Goal: Information Seeking & Learning: Learn about a topic

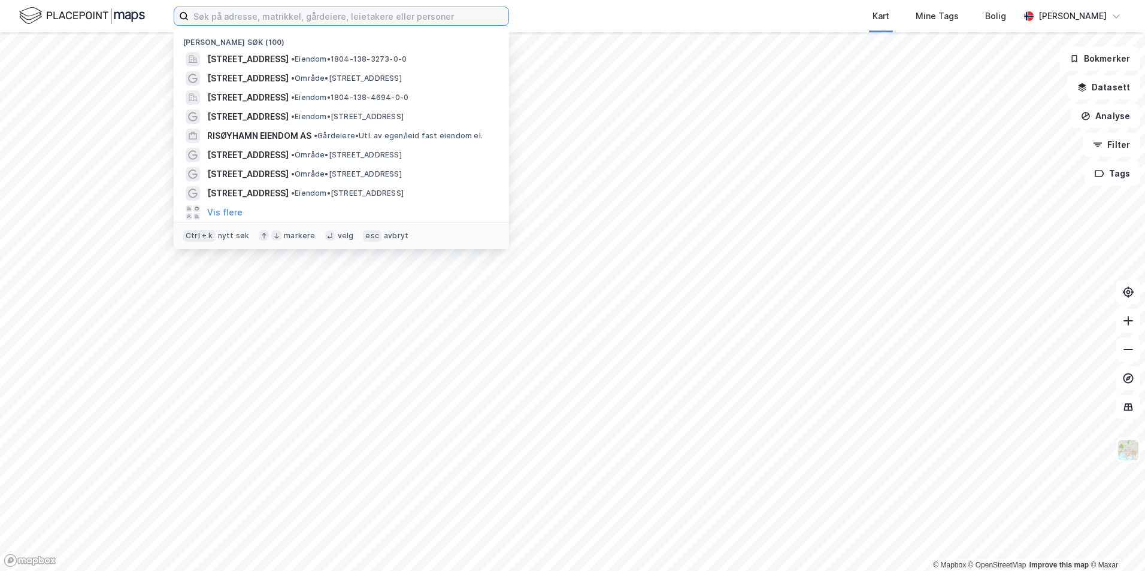
click at [286, 14] on input at bounding box center [349, 16] width 320 height 18
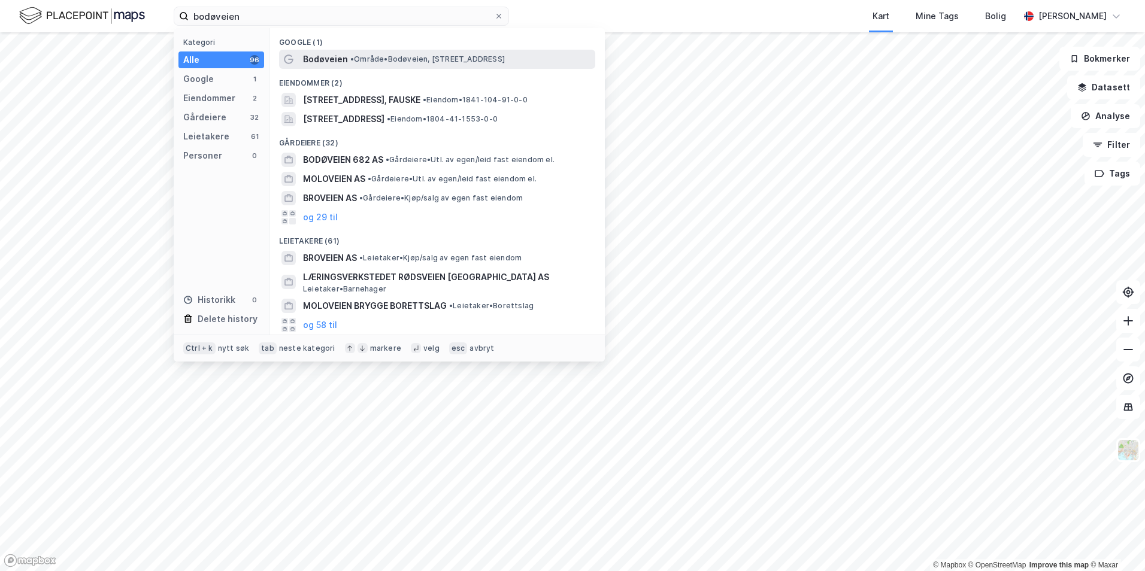
click at [341, 57] on span "Bodøveien" at bounding box center [325, 59] width 45 height 14
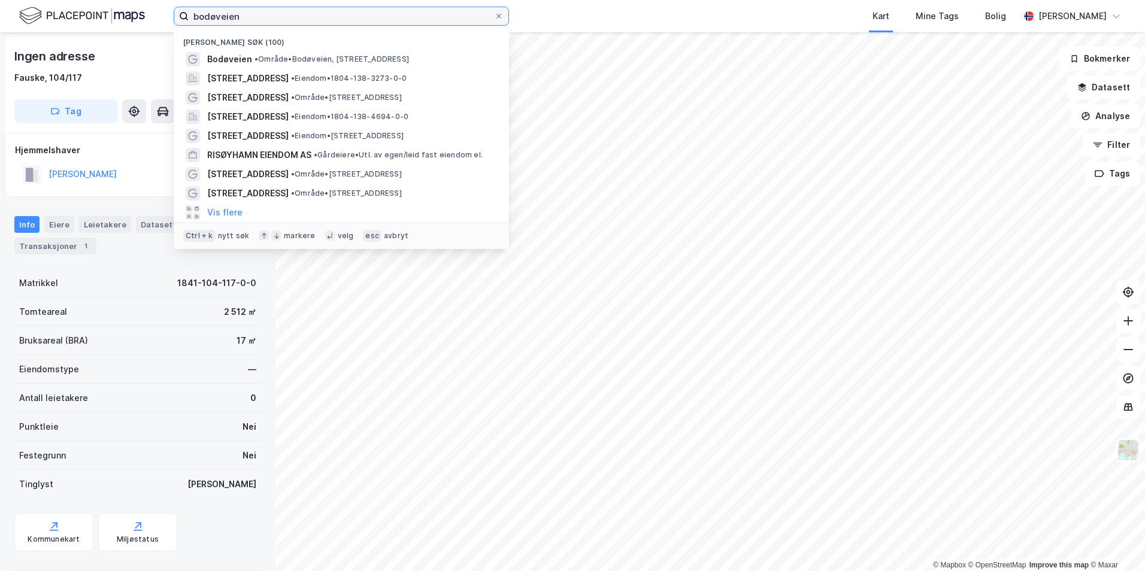
click at [259, 19] on input "bodøveien" at bounding box center [341, 16] width 305 height 18
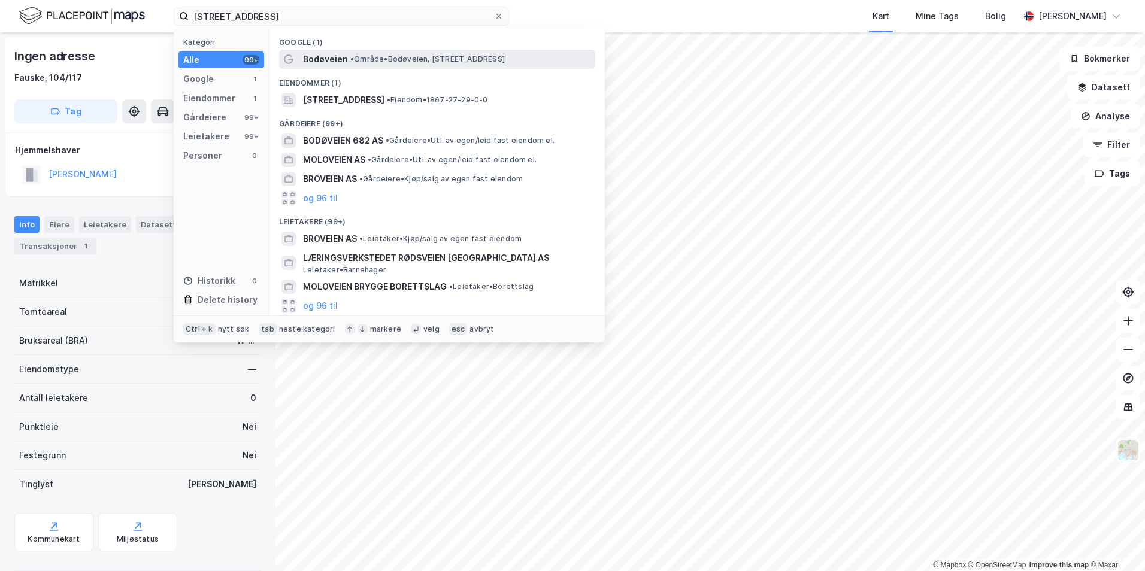
click at [402, 59] on span "• Område • [STREET_ADDRESS]" at bounding box center [427, 59] width 155 height 10
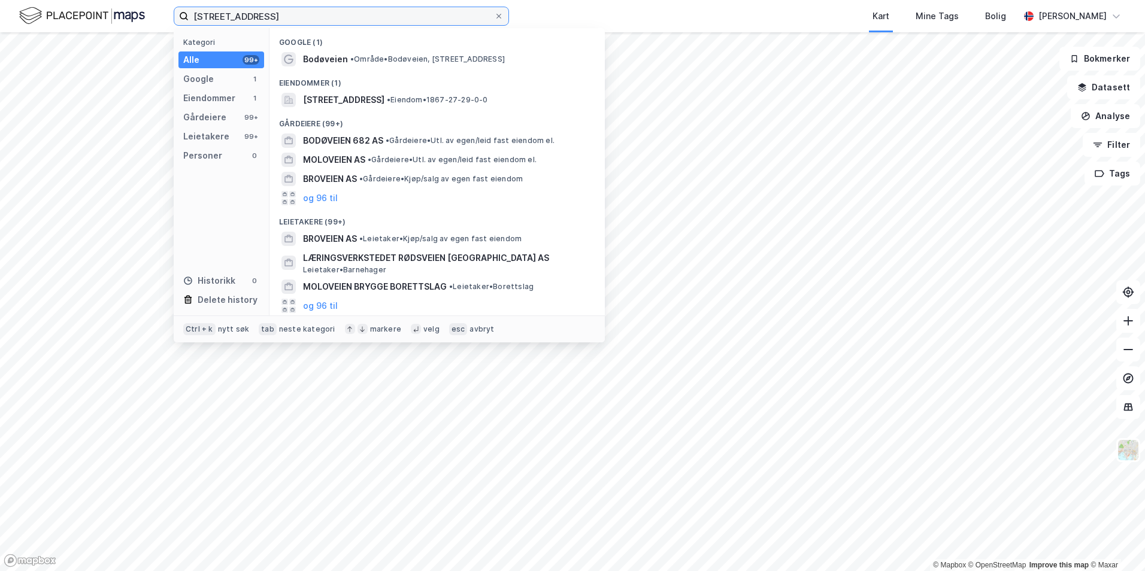
click at [308, 19] on input "[STREET_ADDRESS]" at bounding box center [341, 16] width 305 height 18
type input "b"
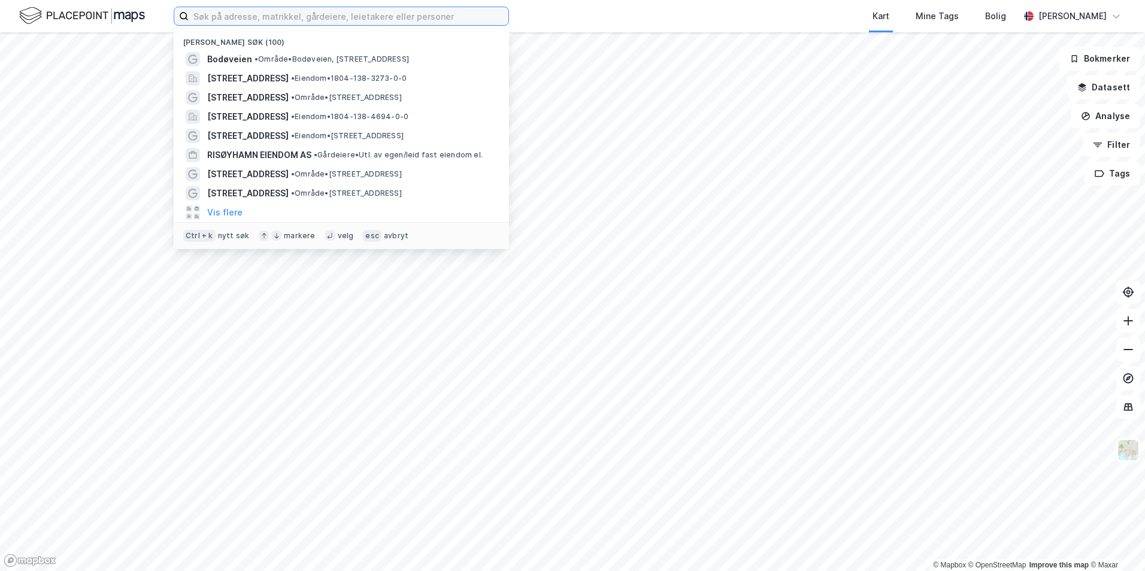
click at [266, 18] on input at bounding box center [349, 16] width 320 height 18
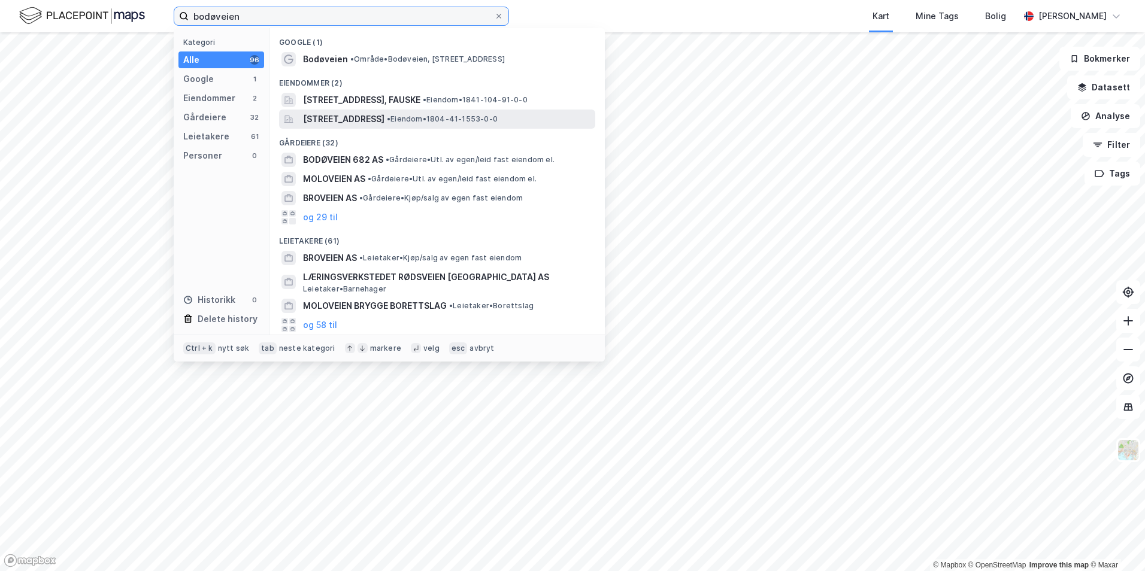
type input "bodøveien"
click at [356, 114] on span "[STREET_ADDRESS]" at bounding box center [343, 119] width 81 height 14
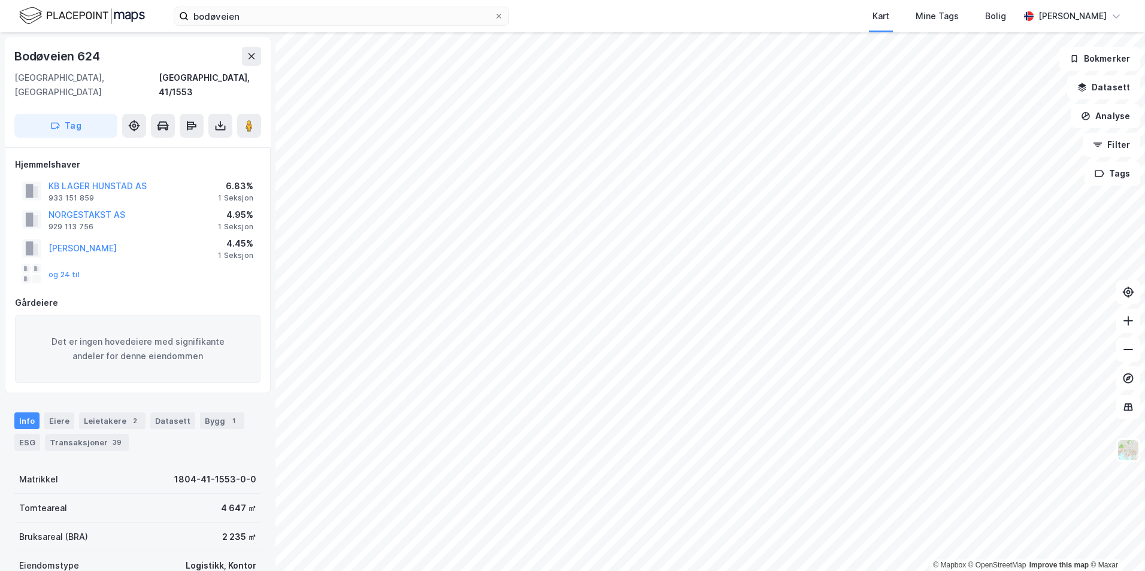
click at [258, 438] on div "© Mapbox © OpenStreetMap Improve this map © Maxar Bodøveien 624 [GEOGRAPHIC_DAT…" at bounding box center [572, 301] width 1145 height 539
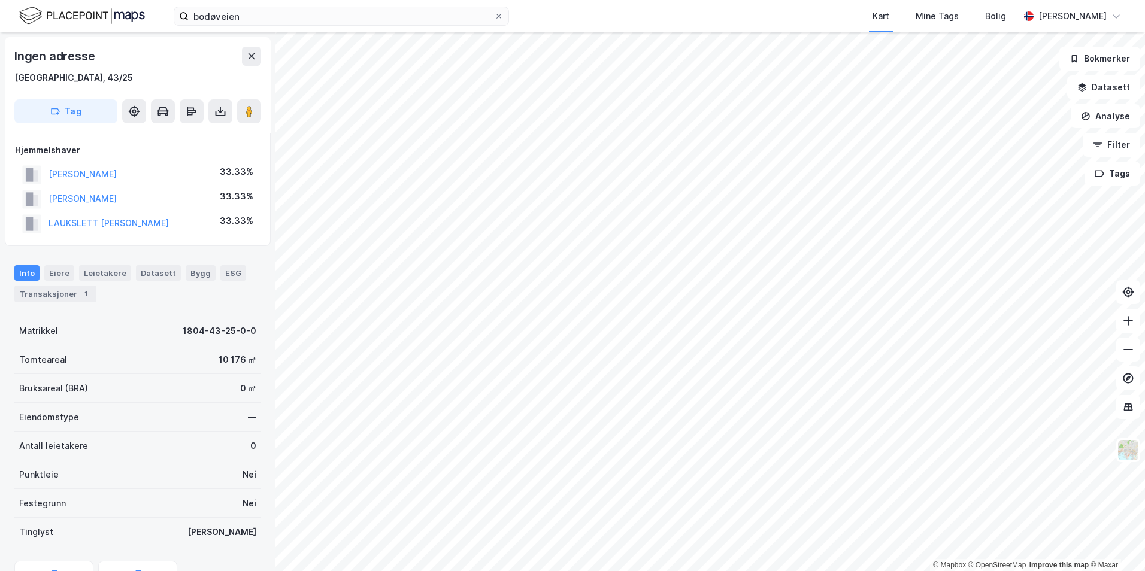
scroll to position [2, 0]
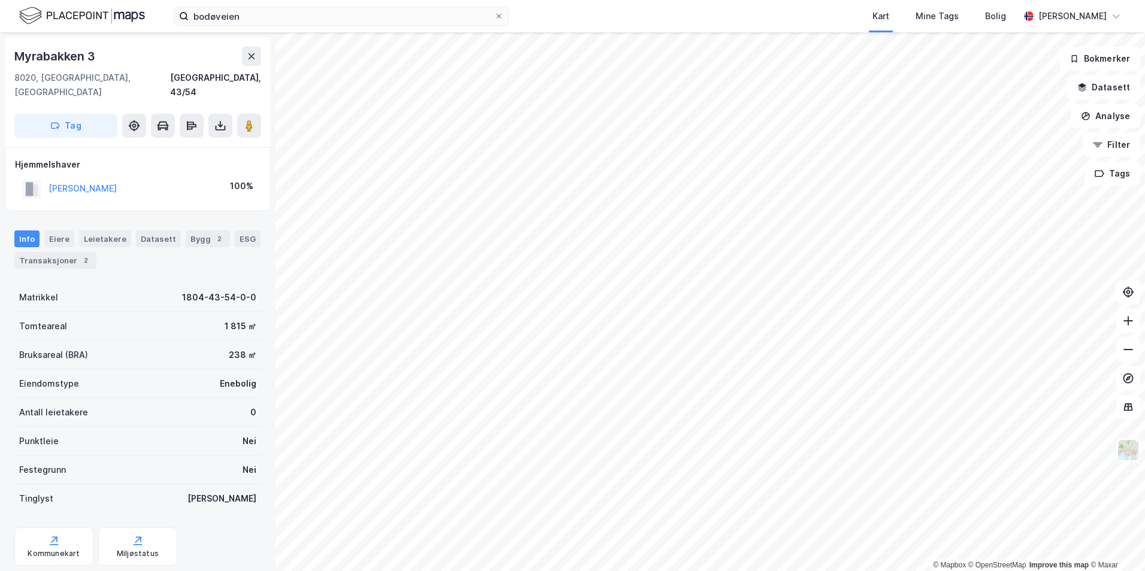
scroll to position [2, 0]
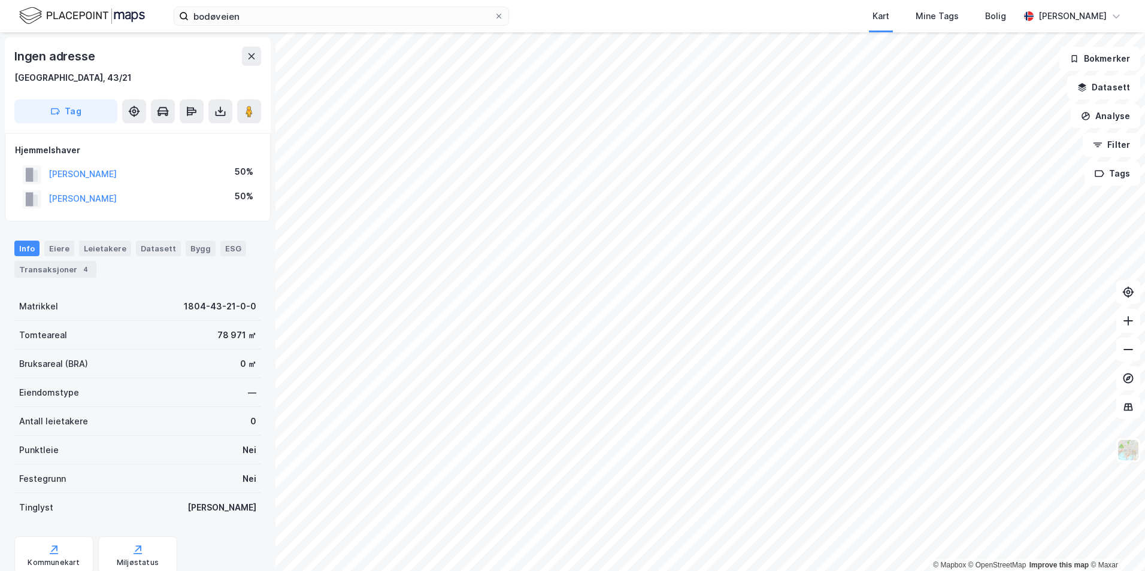
scroll to position [2, 0]
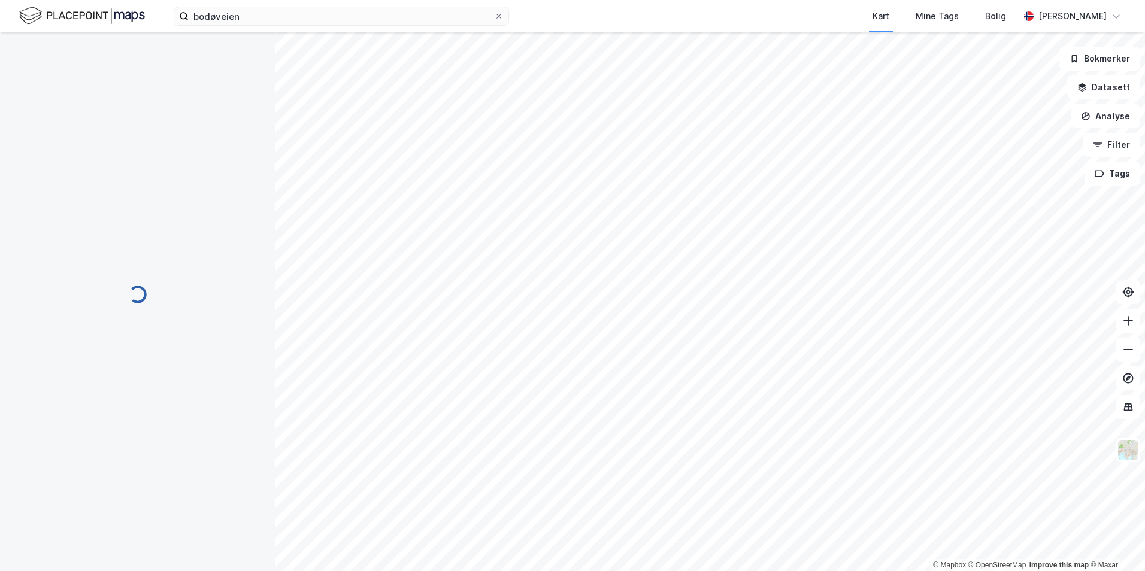
scroll to position [2, 0]
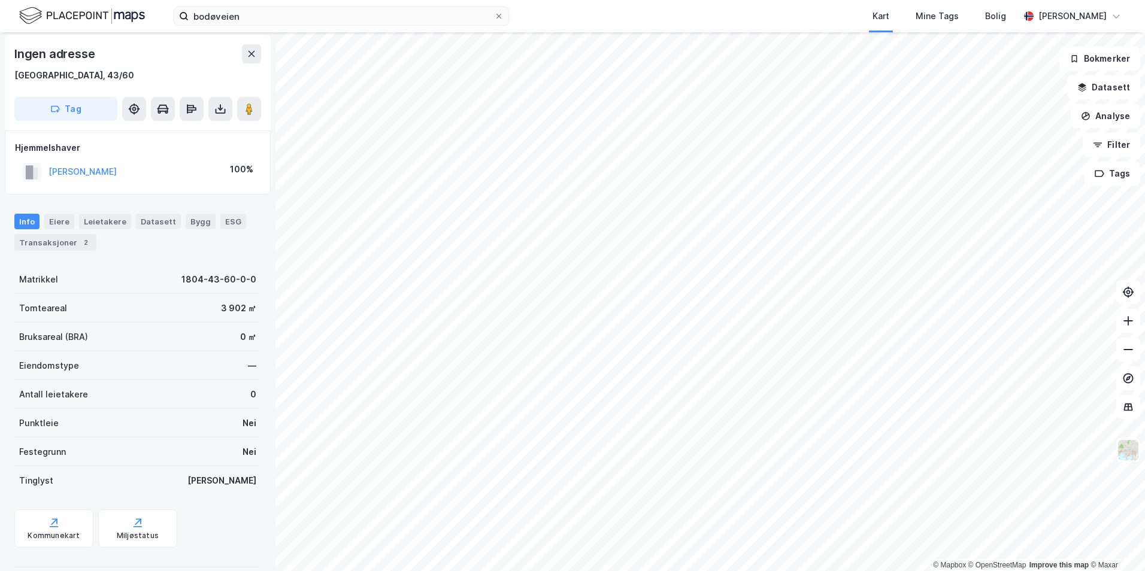
scroll to position [2, 0]
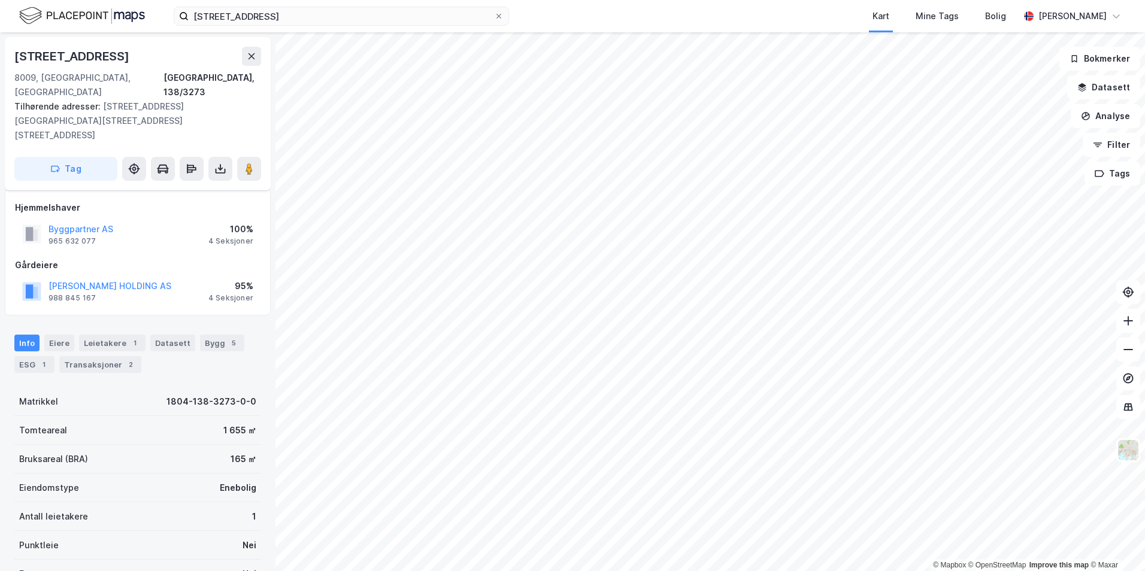
scroll to position [65, 0]
